Goal: Transaction & Acquisition: Purchase product/service

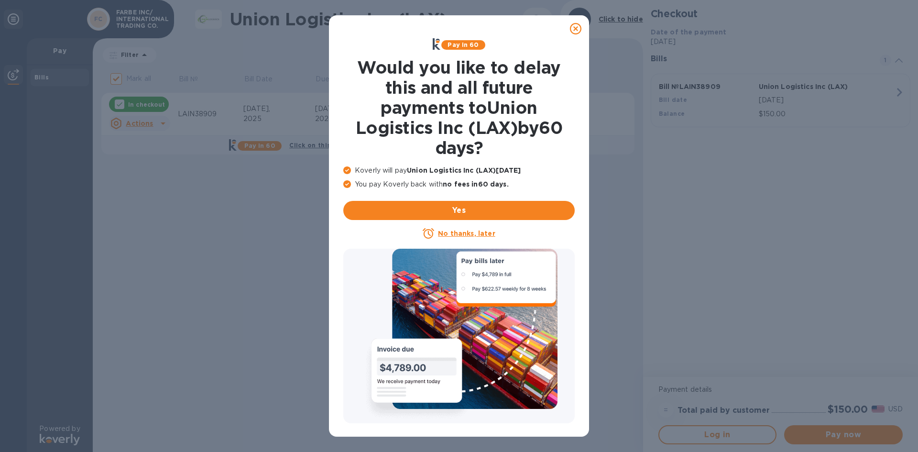
click at [578, 28] on icon at bounding box center [575, 28] width 11 height 11
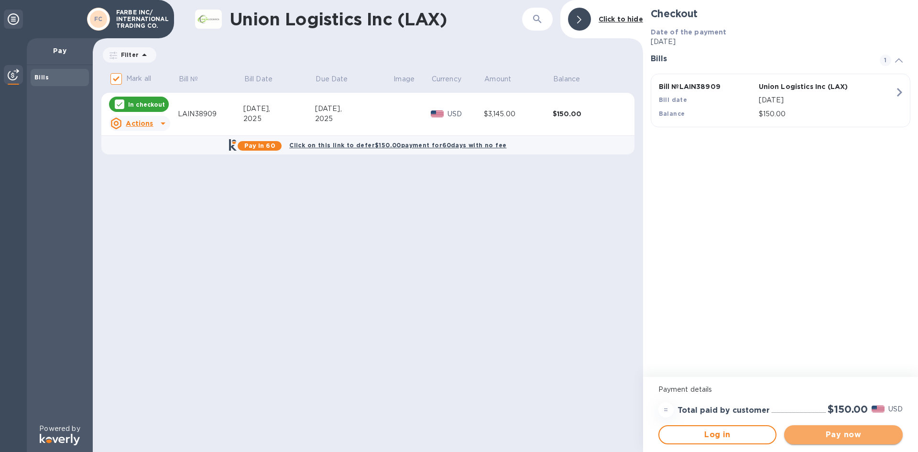
click at [819, 431] on span "Pay now" at bounding box center [843, 434] width 103 height 11
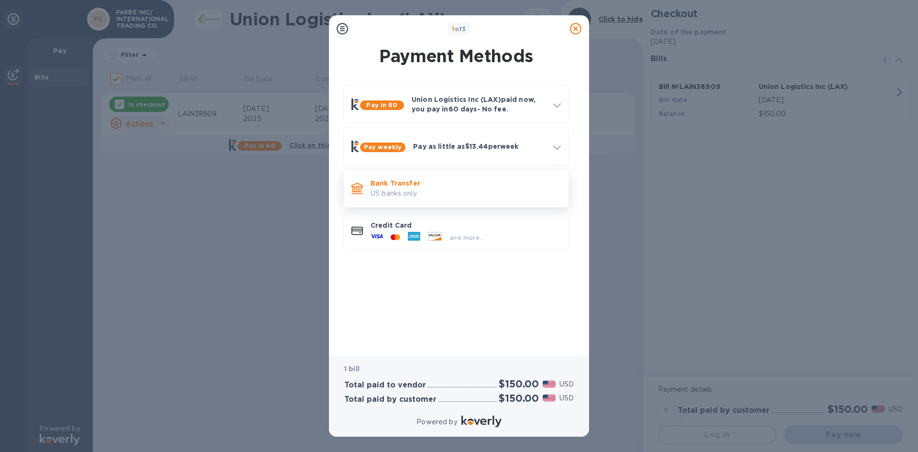
click at [398, 194] on p "US banks only." at bounding box center [465, 193] width 190 height 10
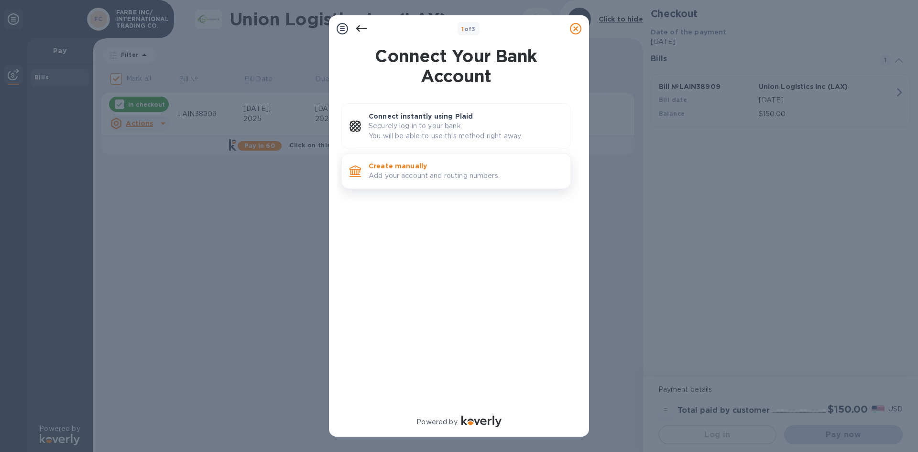
click at [410, 162] on p "Create manually" at bounding box center [466, 166] width 194 height 10
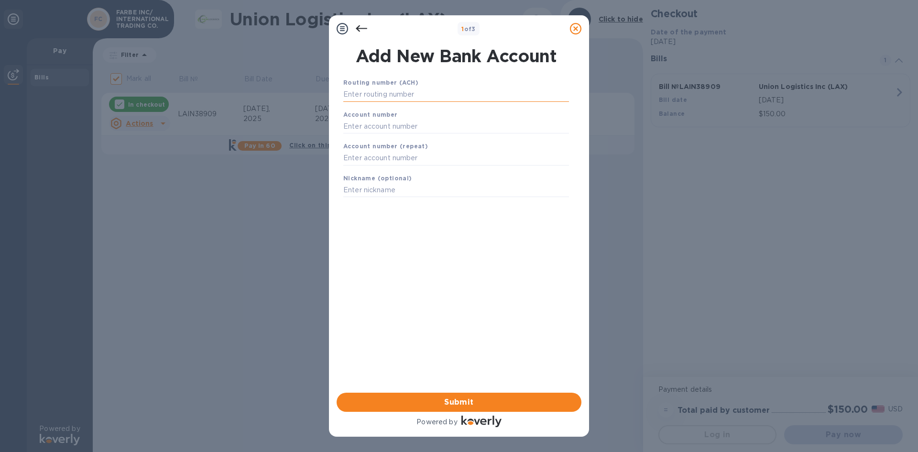
click at [416, 98] on input "text" at bounding box center [456, 94] width 226 height 14
type input "122041235"
click at [413, 131] on input "text" at bounding box center [456, 138] width 226 height 14
type input "77325948"
click at [422, 165] on input "text" at bounding box center [456, 170] width 226 height 14
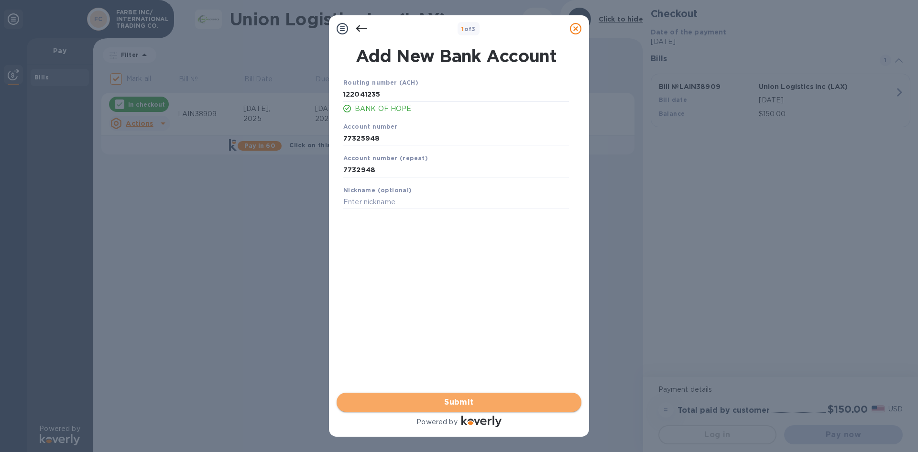
click at [432, 403] on span "Submit" at bounding box center [458, 401] width 229 height 11
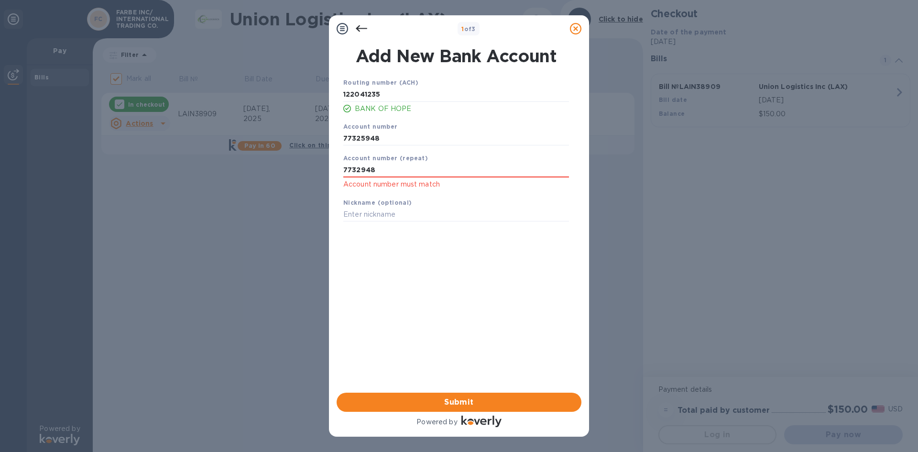
drag, startPoint x: 390, startPoint y: 171, endPoint x: 195, endPoint y: 177, distance: 196.1
click at [195, 177] on div "1 of 3 Add New Bank Account Routing number (ACH) [US_BANK_ROUTING_MICR] BANK OF…" at bounding box center [459, 226] width 918 height 452
type input "77325948"
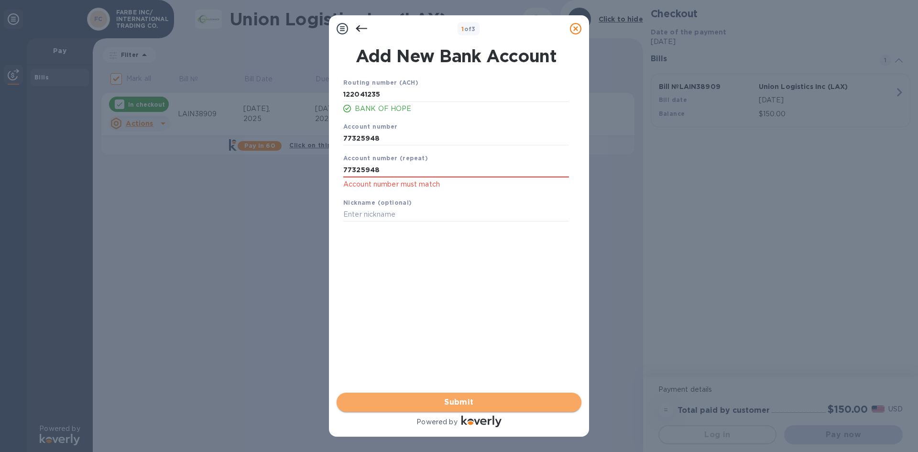
click at [500, 406] on span "Submit" at bounding box center [458, 401] width 229 height 11
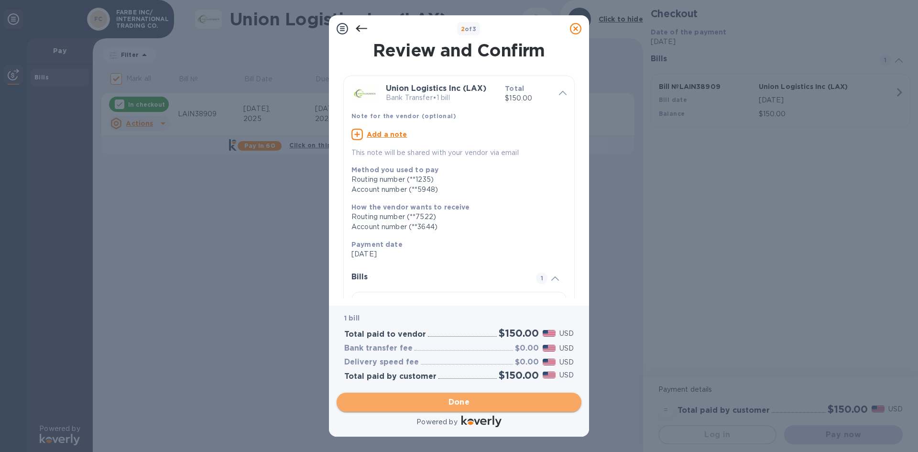
click at [465, 403] on span "Done" at bounding box center [459, 401] width 22 height 11
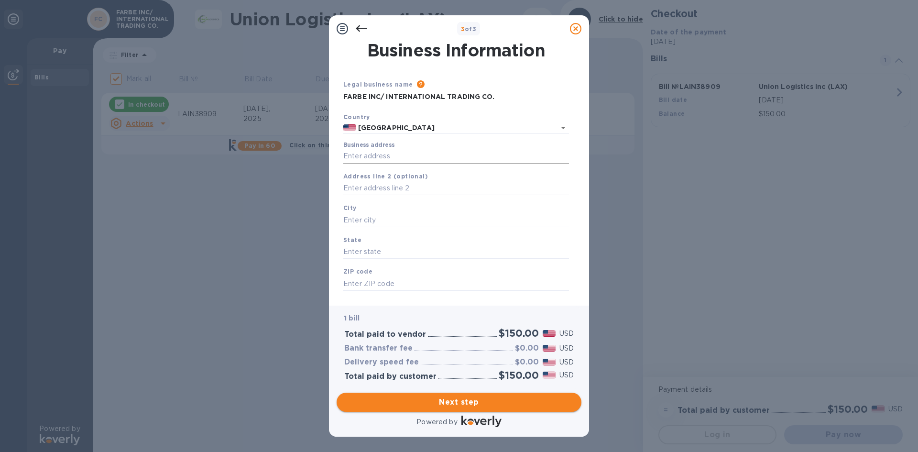
click at [382, 153] on input "Business address" at bounding box center [456, 156] width 226 height 14
type input "[STREET_ADDRESS][PERSON_NAME]"
drag, startPoint x: 366, startPoint y: 220, endPoint x: 360, endPoint y: 211, distance: 10.6
click at [366, 220] on input "text" at bounding box center [456, 220] width 226 height 14
type input "GARDENA"
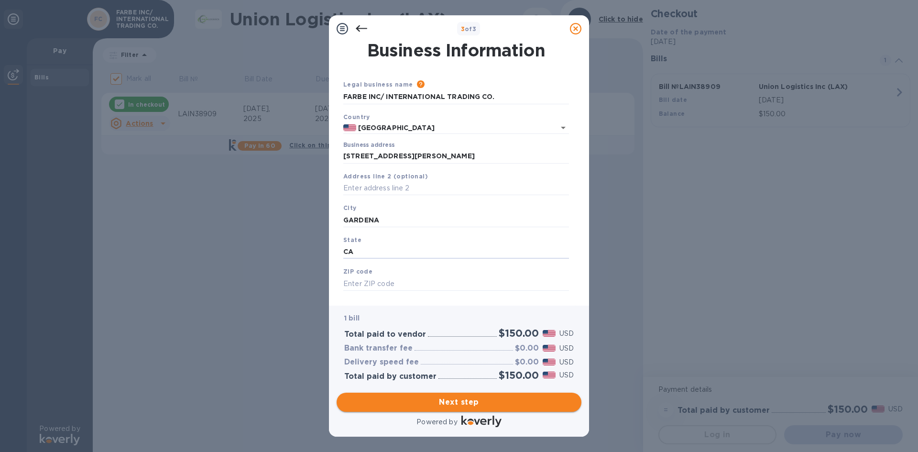
type input "CA"
type input "90248"
click at [459, 402] on span "Next step" at bounding box center [458, 401] width 229 height 11
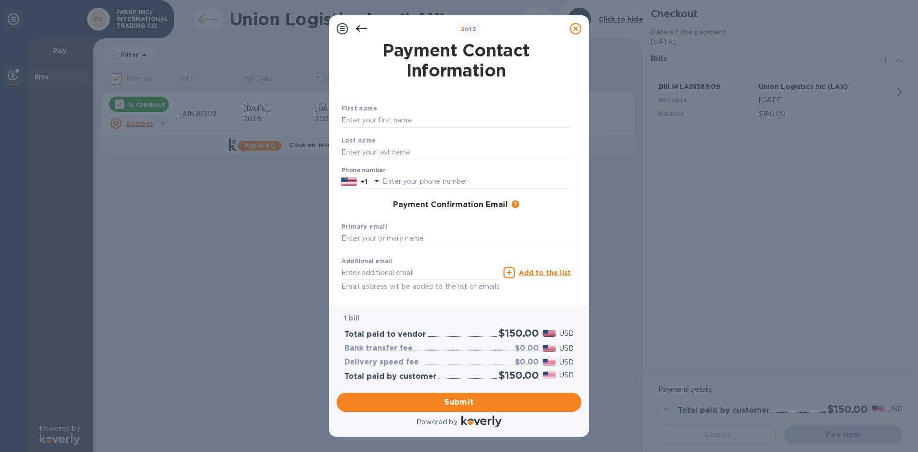
click at [419, 112] on div "First name" at bounding box center [455, 115] width 237 height 32
click at [423, 119] on input "text" at bounding box center [455, 120] width 229 height 14
type input "[PERSON_NAME]"
click at [375, 213] on div "Payment Confirmation Email The added email addresses will be used to send the p…" at bounding box center [455, 204] width 237 height 17
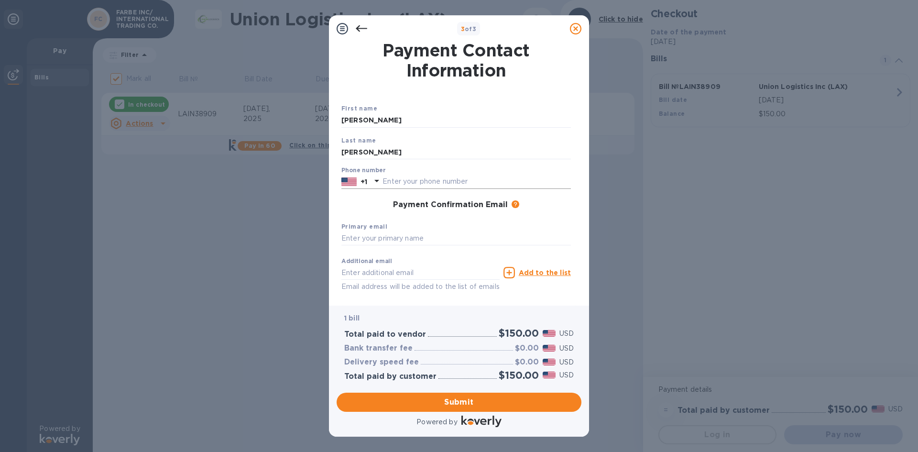
click at [399, 178] on input "text" at bounding box center [476, 181] width 188 height 14
type input "7146809876"
type input "[PERSON_NAME][EMAIL_ADDRESS][DOMAIN_NAME]"
drag, startPoint x: 435, startPoint y: 271, endPoint x: 314, endPoint y: 263, distance: 121.7
click at [260, 258] on div "3 of 3 Payment Contact Information First name [PERSON_NAME] Last name [PERSON_N…" at bounding box center [459, 226] width 918 height 452
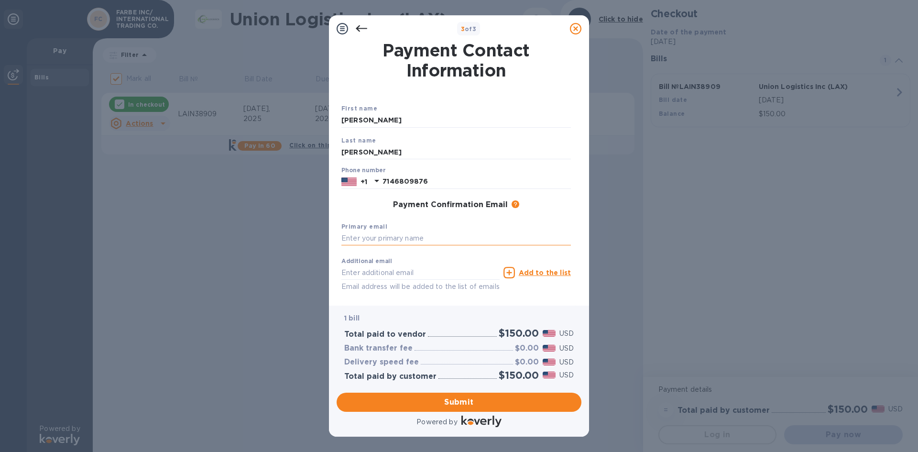
click at [372, 239] on input "text" at bounding box center [455, 238] width 229 height 14
paste input "[PERSON_NAME][EMAIL_ADDRESS][DOMAIN_NAME]"
type input "[PERSON_NAME][EMAIL_ADDRESS][DOMAIN_NAME]"
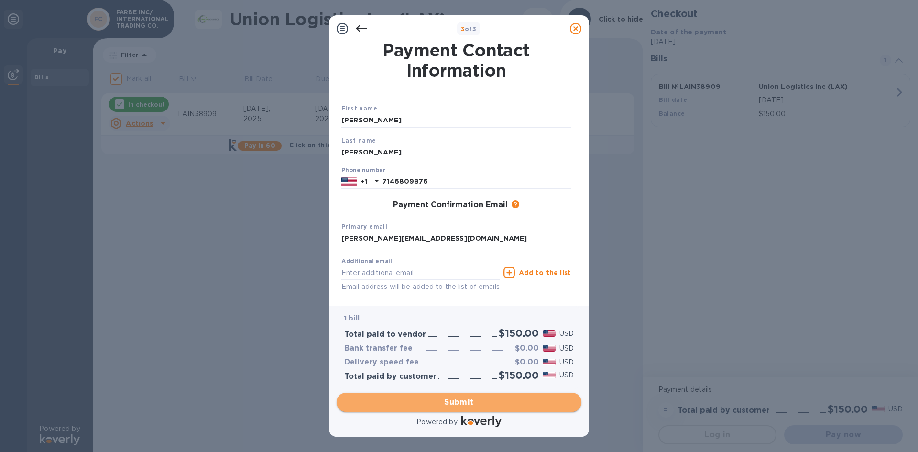
click at [451, 401] on span "Submit" at bounding box center [458, 401] width 229 height 11
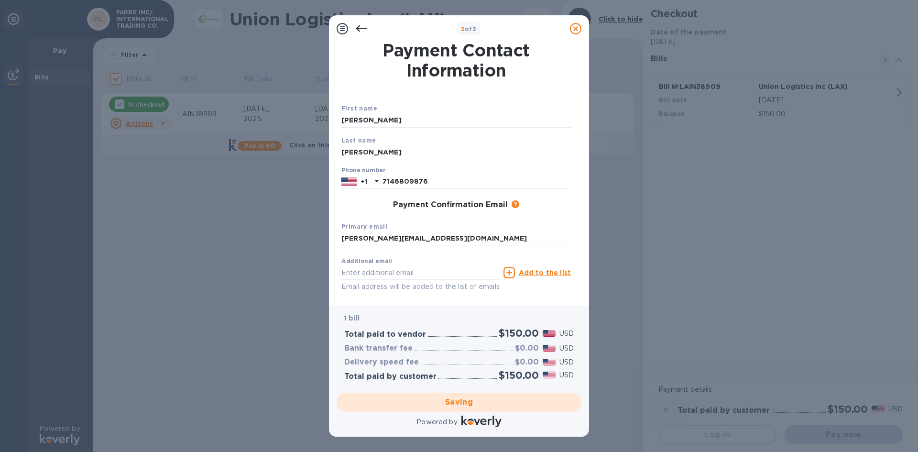
checkbox input "false"
